Goal: Information Seeking & Learning: Check status

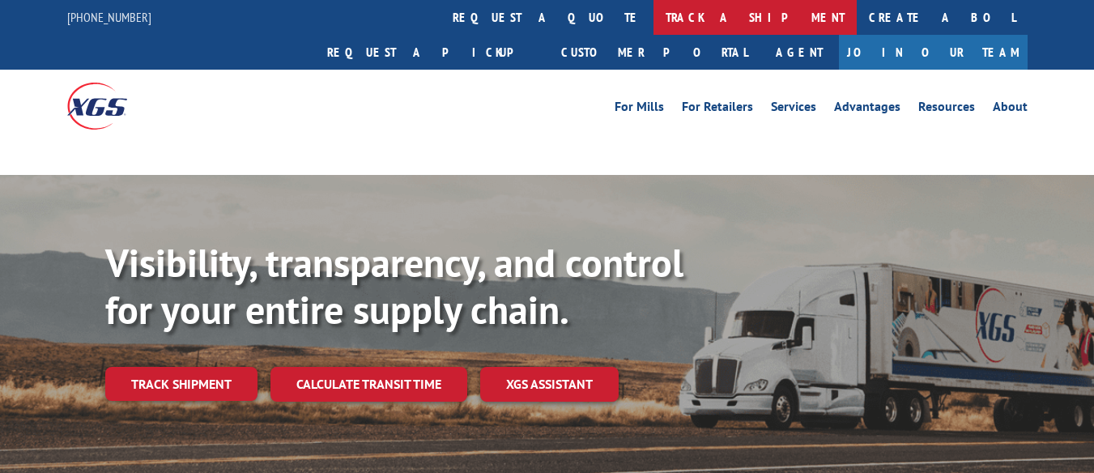
click at [654, 14] on link "track a shipment" at bounding box center [755, 17] width 203 height 35
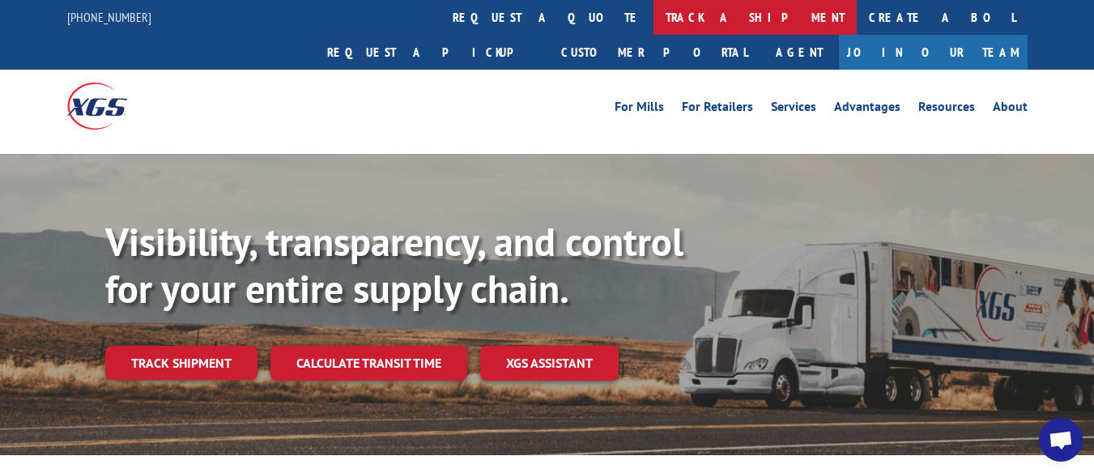
click at [654, 14] on link "track a shipment" at bounding box center [755, 17] width 203 height 35
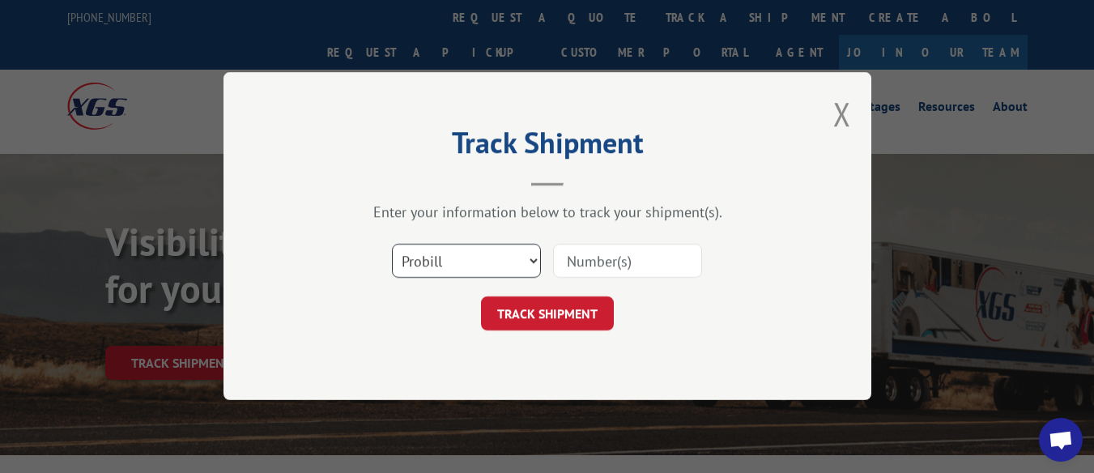
click at [523, 258] on select "Select category... Probill BOL PO" at bounding box center [466, 262] width 149 height 34
select select "bol"
click at [392, 245] on select "Select category... Probill BOL PO" at bounding box center [466, 262] width 149 height 34
click at [595, 257] on input at bounding box center [627, 262] width 149 height 34
type input "6157759"
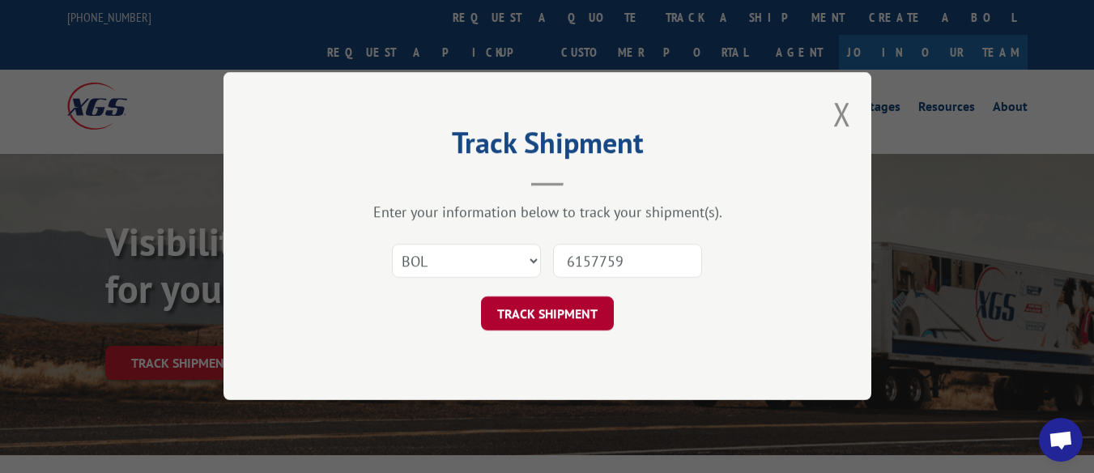
click at [572, 316] on button "TRACK SHIPMENT" at bounding box center [547, 314] width 133 height 34
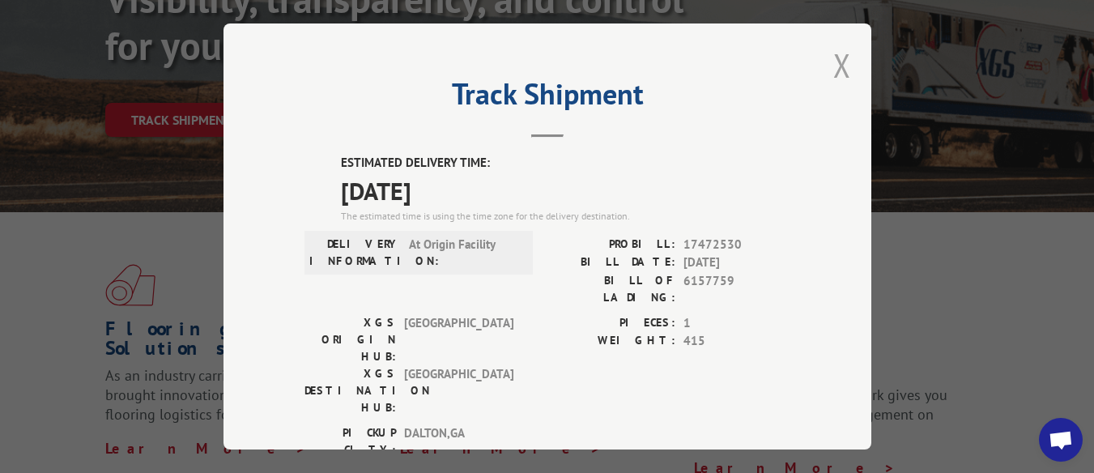
click at [837, 53] on button "Close modal" at bounding box center [842, 65] width 18 height 43
